Goal: Transaction & Acquisition: Obtain resource

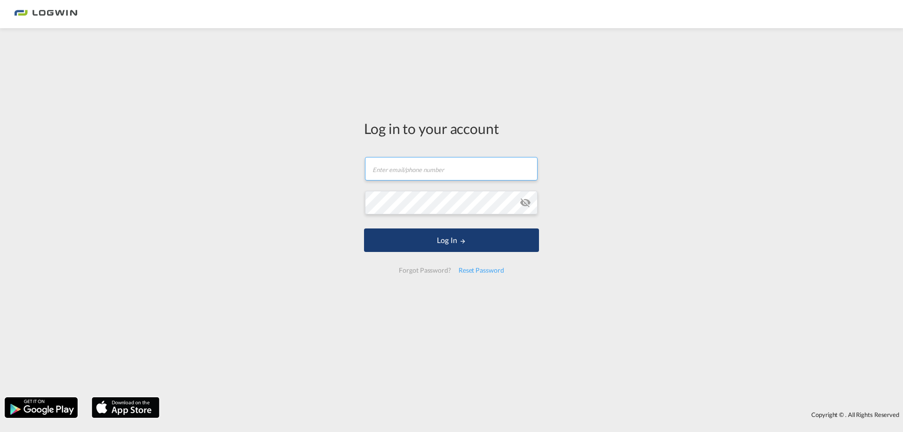
type input "[PERSON_NAME][EMAIL_ADDRESS][PERSON_NAME][DOMAIN_NAME]"
click at [491, 245] on button "Log In" at bounding box center [451, 241] width 175 height 24
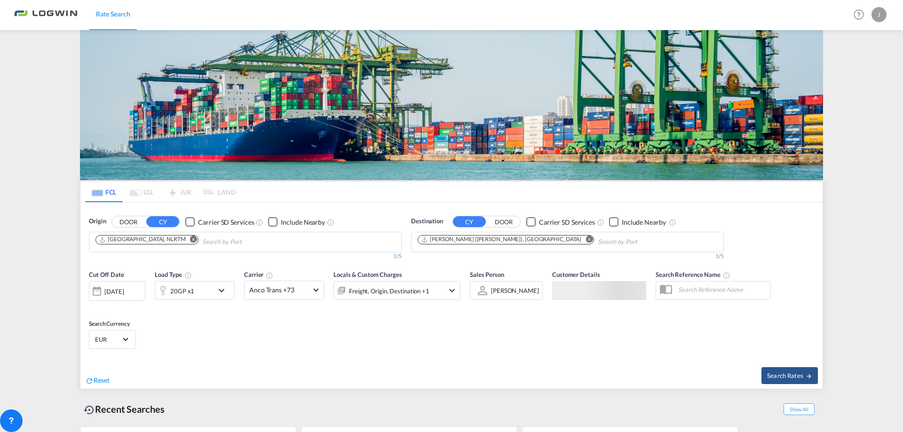
click at [208, 281] on div "20GP x1" at bounding box center [184, 290] width 58 height 19
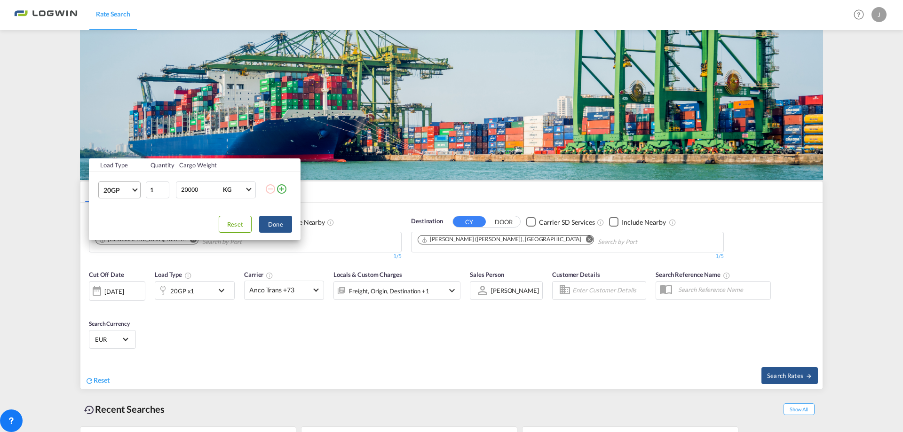
click at [113, 196] on md-select-value "20GP" at bounding box center [122, 190] width 38 height 16
click at [117, 210] on div "40GP" at bounding box center [111, 212] width 16 height 9
click at [346, 244] on div "Load Type Quantity Cargo Weight 40GP 1 20000 KG KG Load type addition is restri…" at bounding box center [451, 216] width 903 height 432
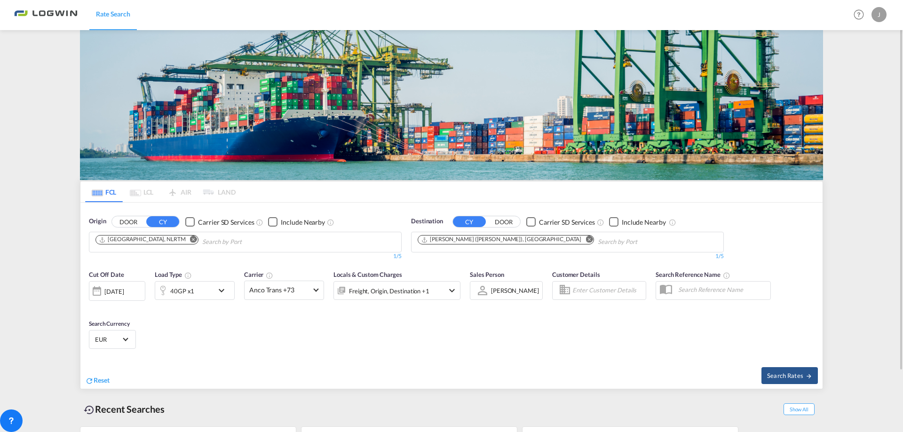
click at [586, 237] on md-icon "Remove" at bounding box center [589, 239] width 7 height 7
click at [535, 237] on md-chips at bounding box center [568, 242] width 312 height 20
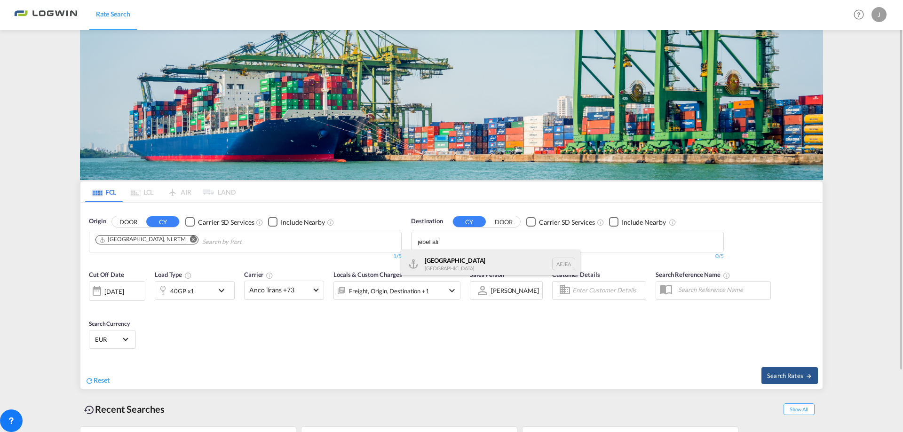
type input "jebel ali"
click at [520, 256] on div "[GEOGRAPHIC_DATA] [GEOGRAPHIC_DATA]" at bounding box center [490, 264] width 179 height 28
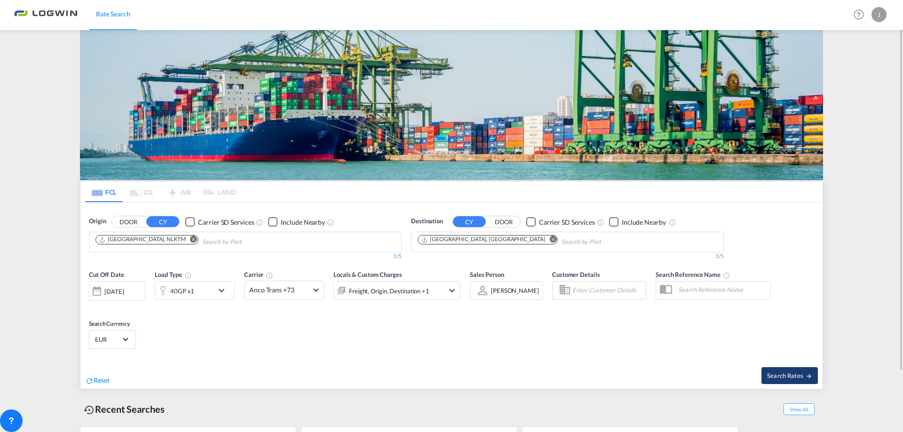
click at [782, 377] on span "Search Rates" at bounding box center [789, 376] width 45 height 8
type input "NLRTM to AEJEA / [DATE]"
